Goal: Information Seeking & Learning: Find specific fact

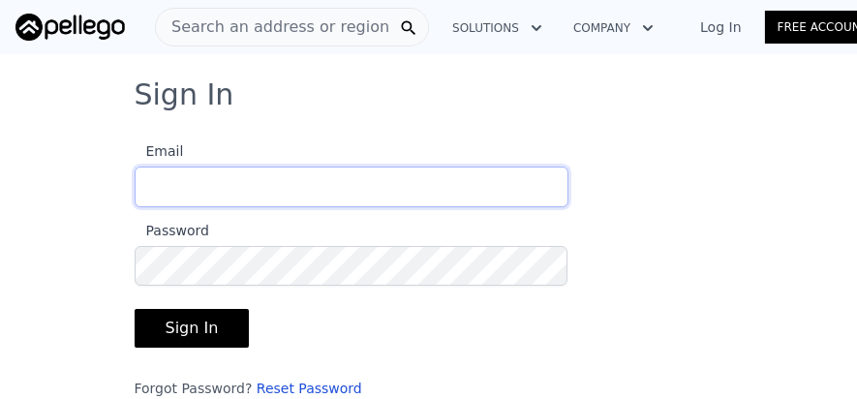
type input "[EMAIL_ADDRESS][DOMAIN_NAME]"
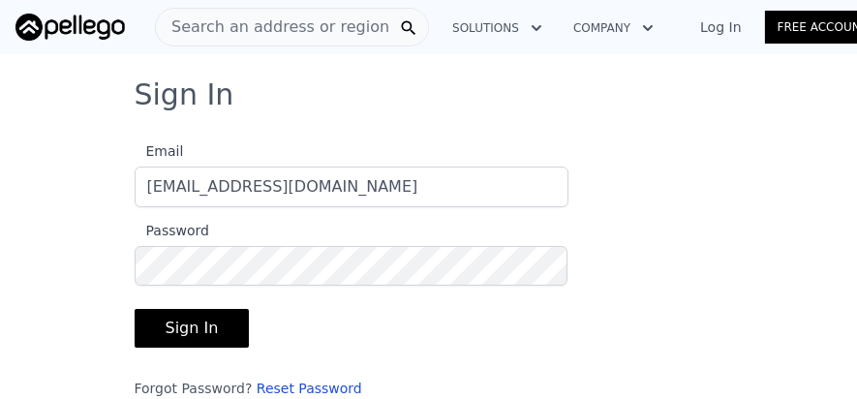
click at [191, 315] on button "Sign In" at bounding box center [192, 328] width 115 height 39
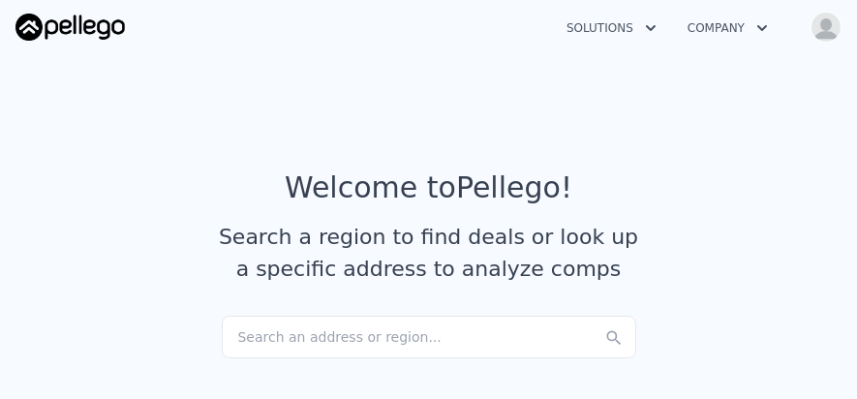
checkbox input "true"
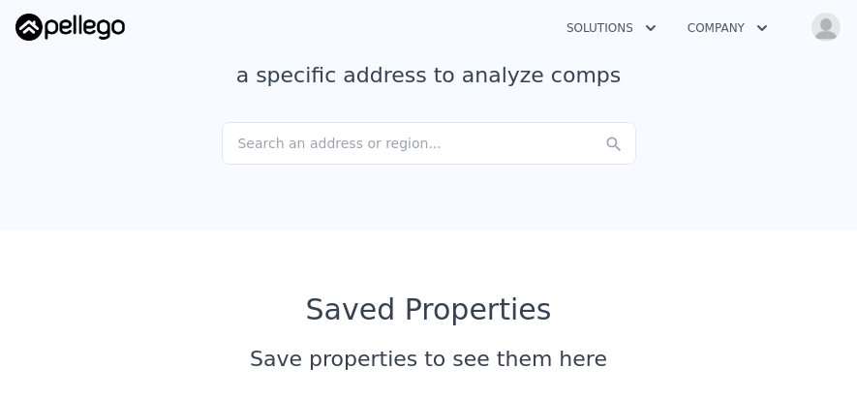
click at [391, 133] on div "Search an address or region..." at bounding box center [429, 143] width 415 height 43
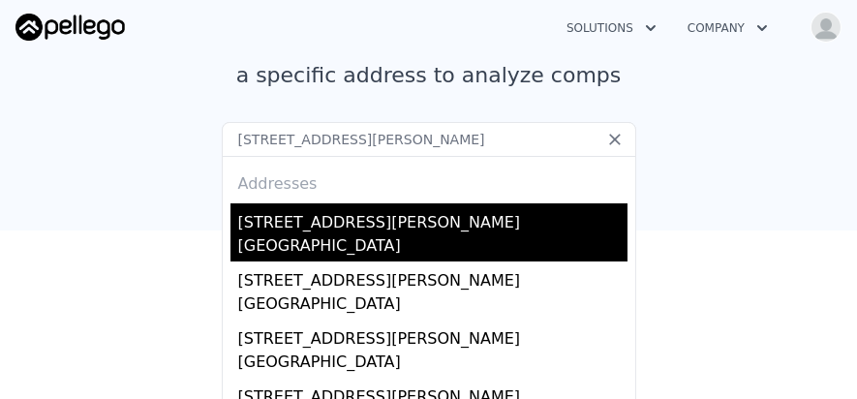
type input "[STREET_ADDRESS][PERSON_NAME]"
click at [343, 230] on div "[STREET_ADDRESS][PERSON_NAME]" at bounding box center [432, 218] width 389 height 31
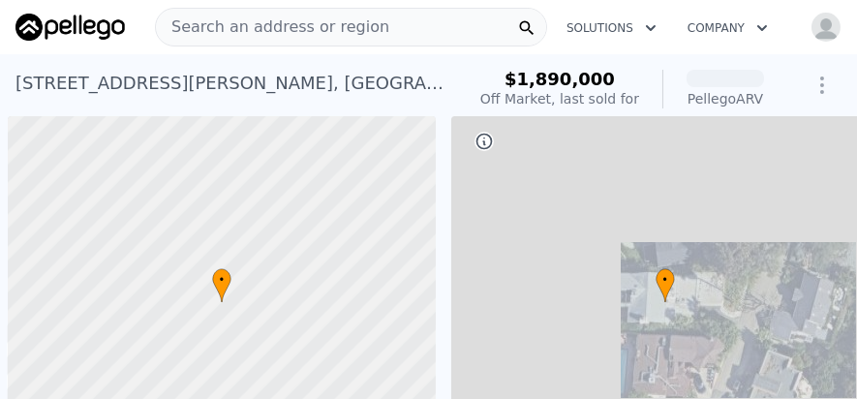
scroll to position [0, 8]
